Goal: Task Accomplishment & Management: Use online tool/utility

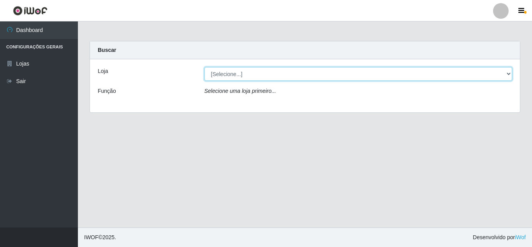
click at [314, 78] on select "[Selecione...] Queiroz [GEOGRAPHIC_DATA] - [GEOGRAPHIC_DATA]" at bounding box center [359, 74] width 308 height 14
select select "462"
click at [205, 67] on select "[Selecione...] Queiroz [GEOGRAPHIC_DATA] - [GEOGRAPHIC_DATA]" at bounding box center [359, 74] width 308 height 14
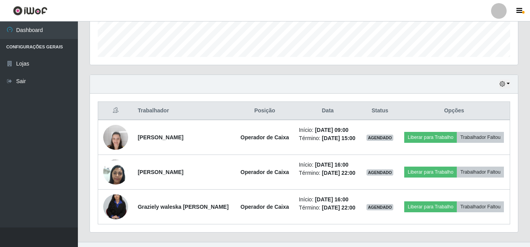
scroll to position [234, 0]
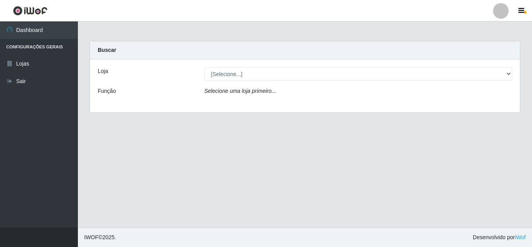
click at [250, 73] on select "[Selecione...] Queiroz [GEOGRAPHIC_DATA] - [GEOGRAPHIC_DATA]" at bounding box center [359, 74] width 308 height 14
select select "462"
click at [205, 67] on select "[Selecione...] Queiroz [GEOGRAPHIC_DATA] - [GEOGRAPHIC_DATA]" at bounding box center [359, 74] width 308 height 14
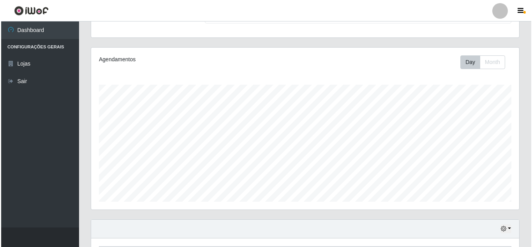
scroll to position [195, 0]
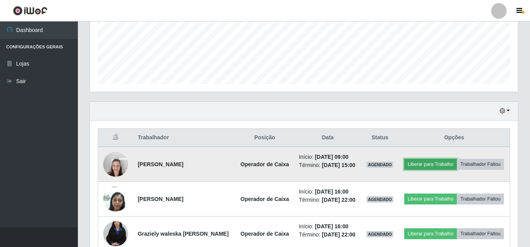
click at [417, 165] on button "Liberar para Trabalho" at bounding box center [430, 164] width 53 height 11
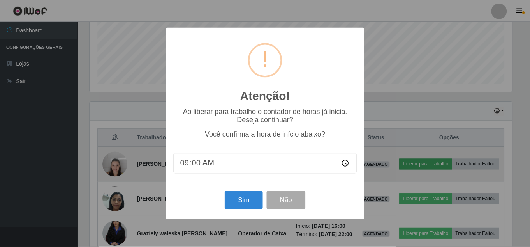
scroll to position [162, 424]
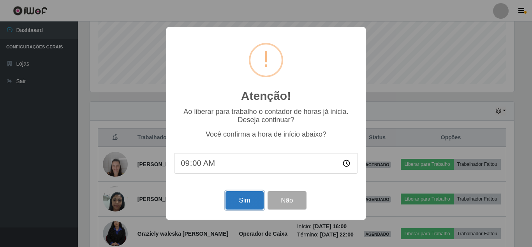
click at [247, 196] on button "Sim" at bounding box center [245, 200] width 38 height 18
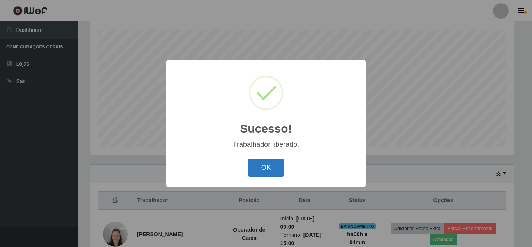
click at [277, 171] on button "OK" at bounding box center [266, 168] width 36 height 18
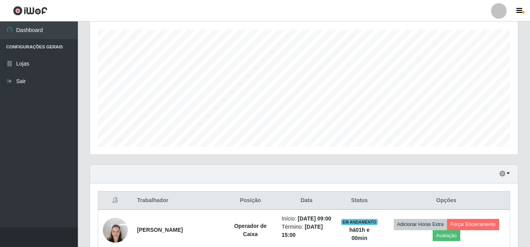
scroll to position [278, 0]
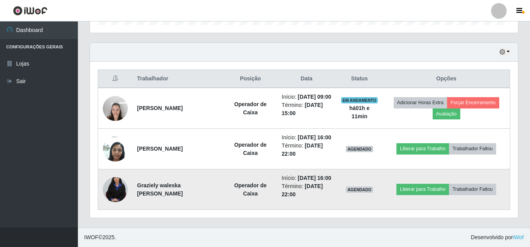
click at [125, 189] on img at bounding box center [115, 189] width 25 height 37
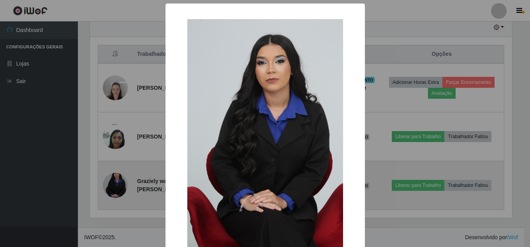
scroll to position [162, 424]
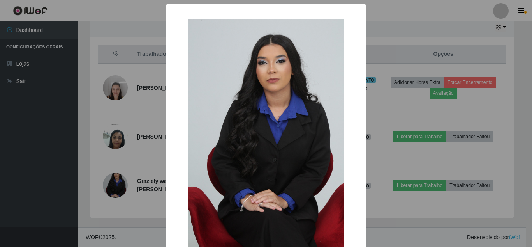
click at [73, 141] on div "× OK Cancel" at bounding box center [266, 123] width 532 height 247
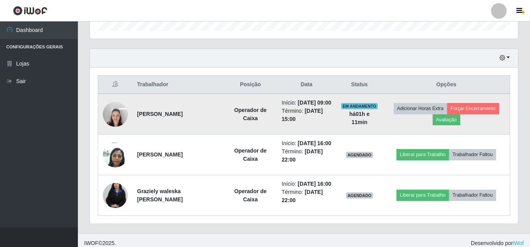
scroll to position [239, 0]
